Goal: Subscribe to service/newsletter

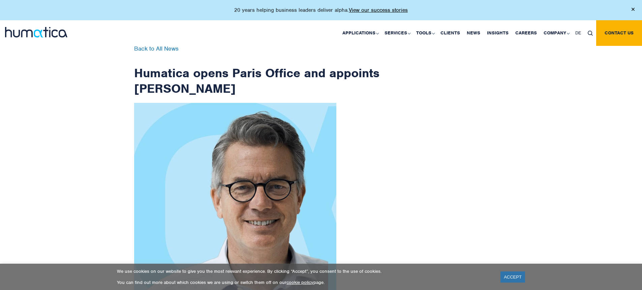
scroll to position [1089, 0]
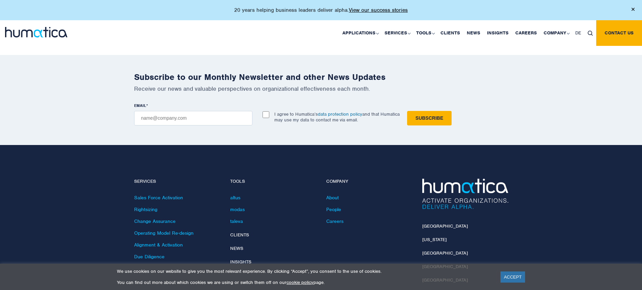
checkbox input "true"
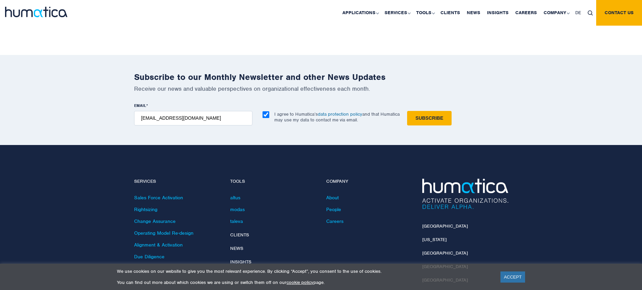
type input "[EMAIL_ADDRESS][DOMAIN_NAME]"
click at [407, 111] on input "Subscribe" at bounding box center [429, 118] width 44 height 14
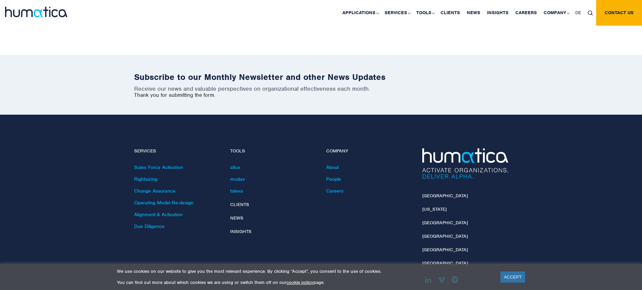
scroll to position [1059, 0]
